Goal: Information Seeking & Learning: Learn about a topic

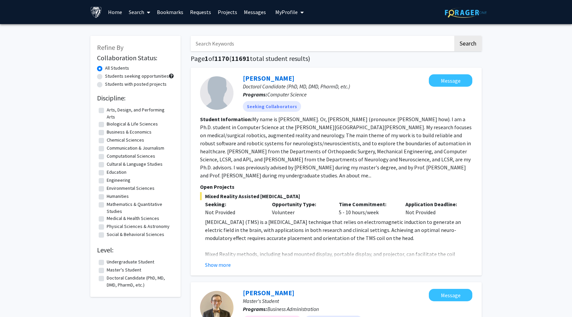
click at [117, 258] on label "Undergraduate Student" at bounding box center [131, 261] width 48 height 7
click at [111, 258] on input "Undergraduate Student" at bounding box center [109, 260] width 4 height 4
checkbox input "true"
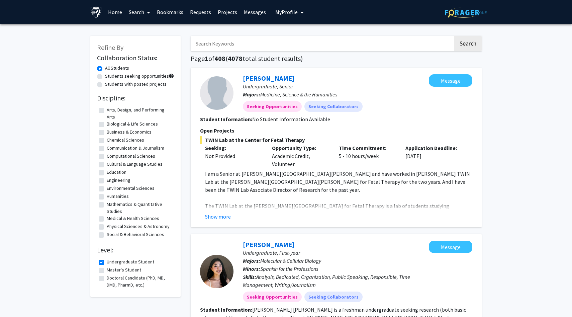
click at [142, 9] on link "Search" at bounding box center [139, 11] width 28 height 23
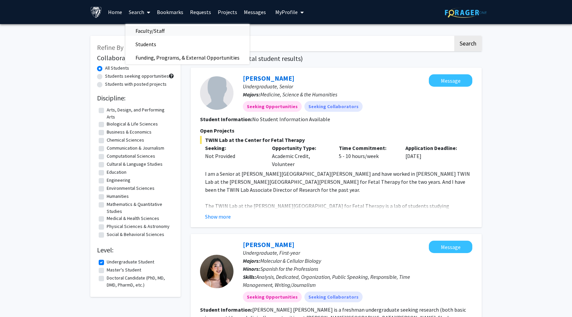
click at [140, 28] on span "Faculty/Staff" at bounding box center [149, 30] width 49 height 13
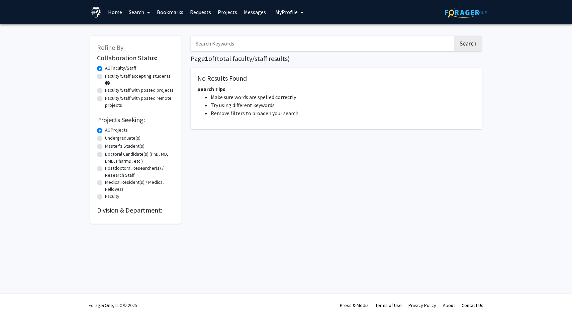
click at [123, 77] on label "Faculty/Staff accepting students" at bounding box center [138, 76] width 66 height 7
click at [109, 77] on input "Faculty/Staff accepting students" at bounding box center [107, 75] width 4 height 4
radio input "true"
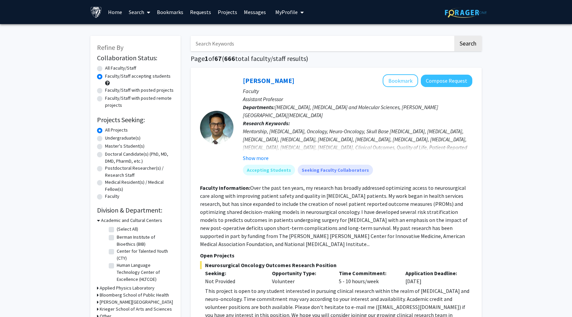
click at [115, 136] on label "Undergraduate(s)" at bounding box center [122, 137] width 35 height 7
click at [109, 136] on input "Undergraduate(s)" at bounding box center [107, 136] width 4 height 4
radio input "true"
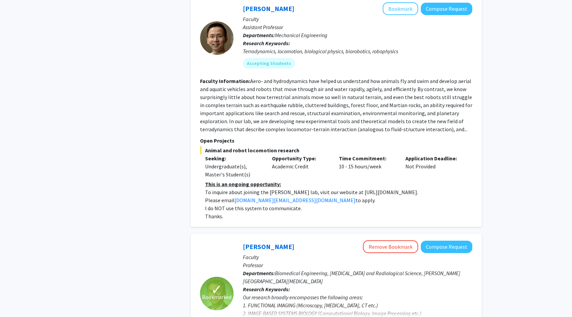
scroll to position [1350, 0]
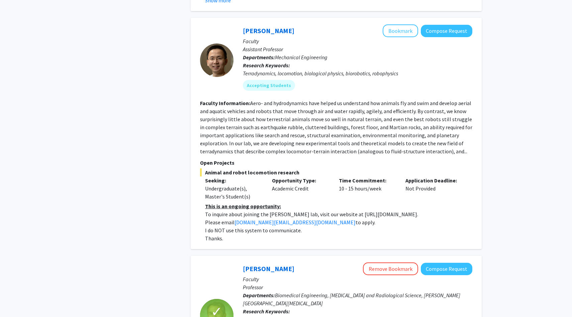
drag, startPoint x: 337, startPoint y: 198, endPoint x: 462, endPoint y: 198, distance: 124.5
click at [461, 210] on p "To inquire about joining the [PERSON_NAME] lab, visit our website at [URL][DOMA…" at bounding box center [338, 214] width 267 height 8
copy p "[URL][DOMAIN_NAME]."
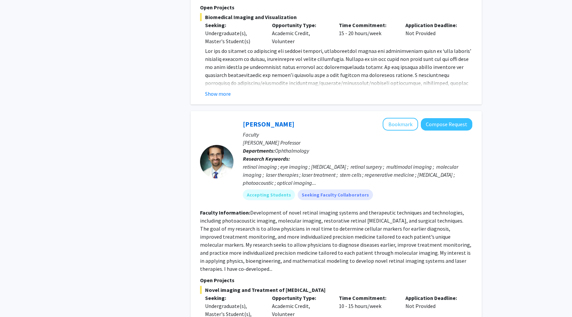
scroll to position [1787, 0]
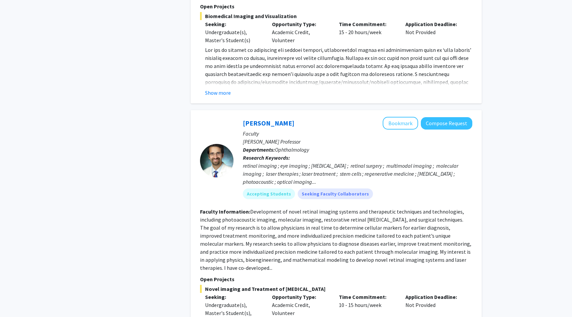
click at [308, 138] on p "[PERSON_NAME] Professor" at bounding box center [358, 142] width 230 height 8
click at [299, 146] on span "Ophthalmology" at bounding box center [292, 149] width 34 height 7
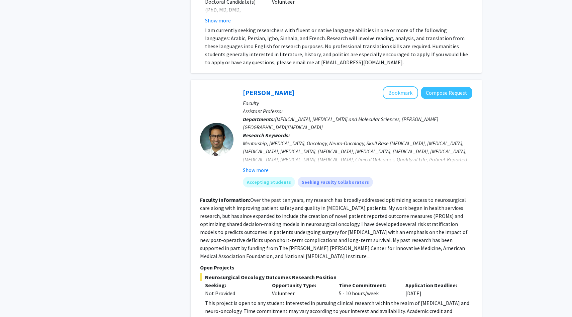
scroll to position [2833, 0]
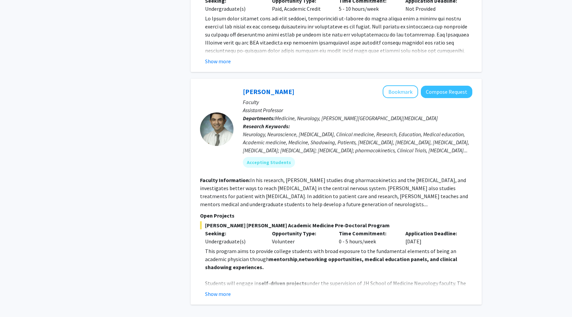
scroll to position [540, 0]
